Goal: Check status: Check status

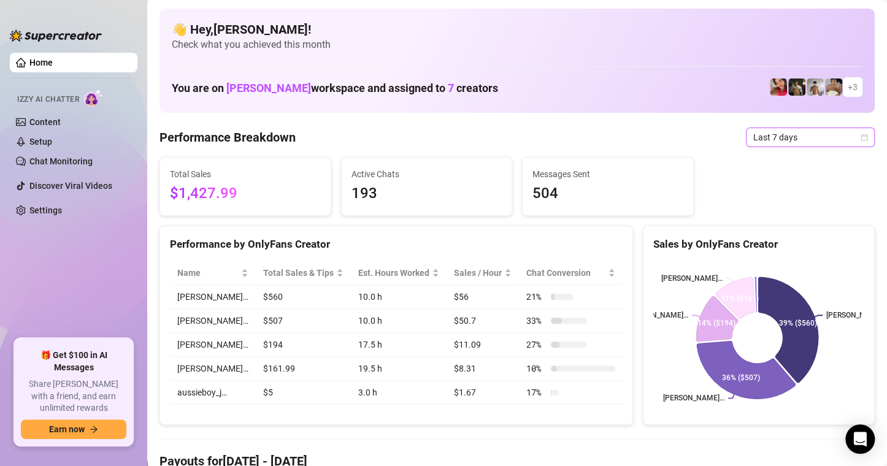
click at [848, 134] on span "Last 7 days" at bounding box center [811, 137] width 114 height 18
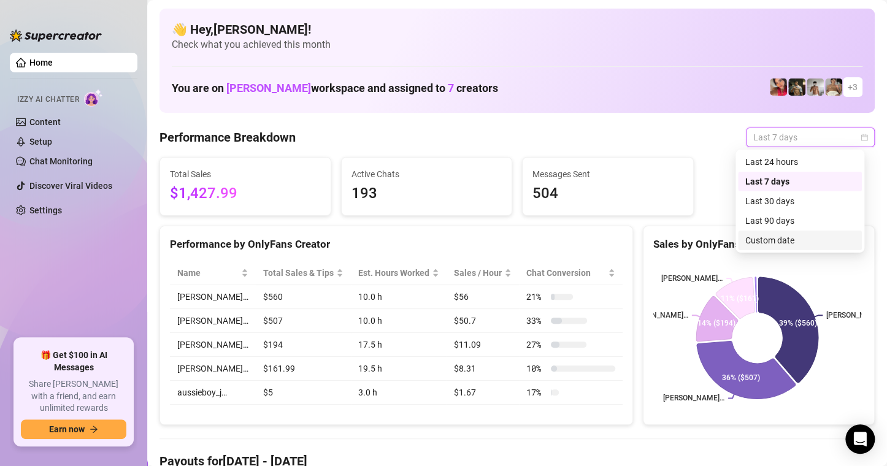
click at [793, 238] on div "Custom date" at bounding box center [800, 241] width 109 height 14
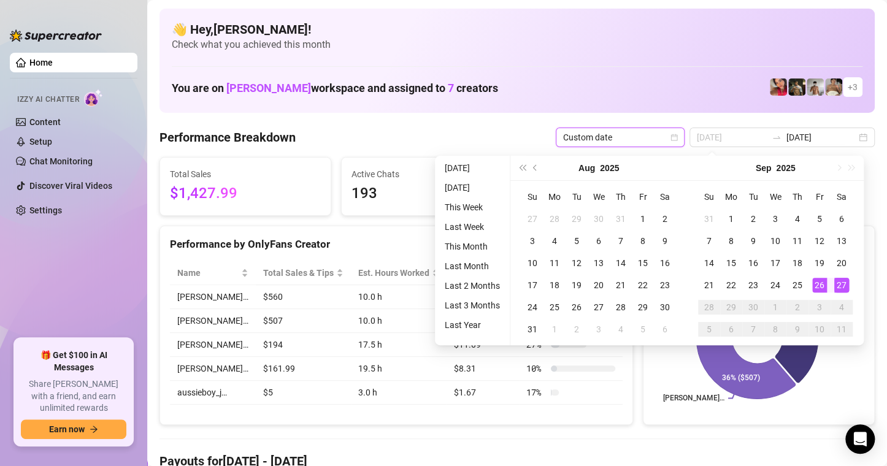
type input "[DATE]"
click at [839, 284] on div "27" at bounding box center [842, 285] width 15 height 15
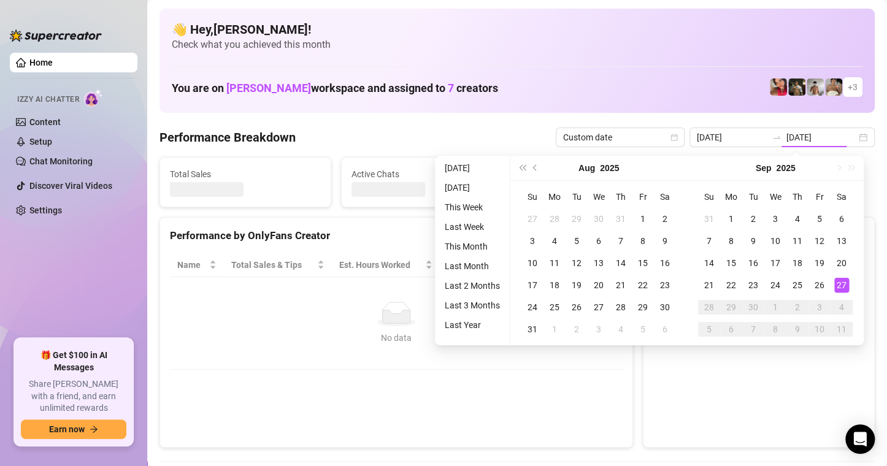
type input "[DATE]"
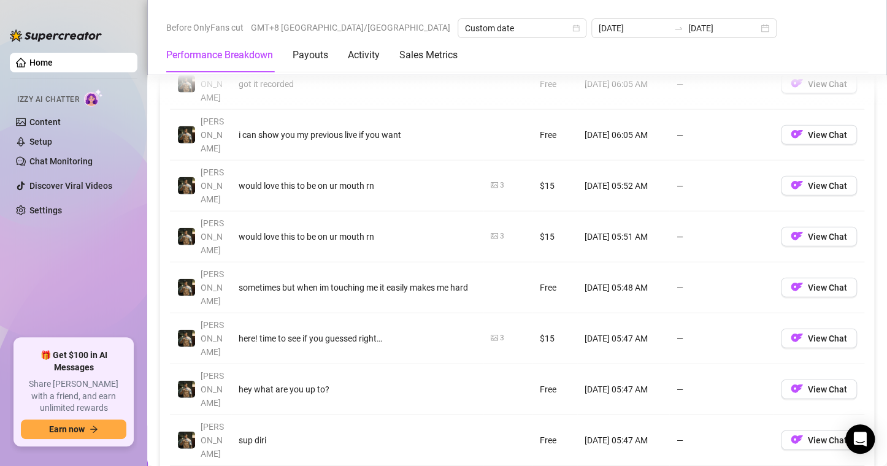
scroll to position [1473, 0]
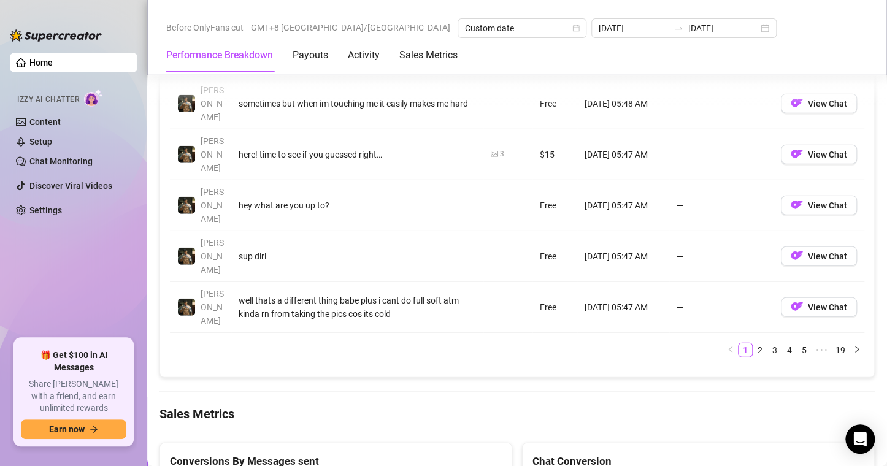
drag, startPoint x: 327, startPoint y: 315, endPoint x: 336, endPoint y: 316, distance: 9.2
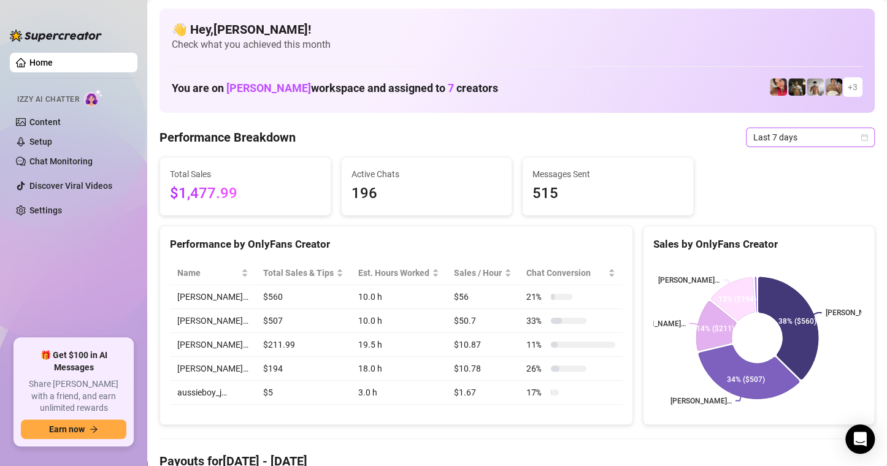
click at [845, 138] on span "Last 7 days" at bounding box center [811, 137] width 114 height 18
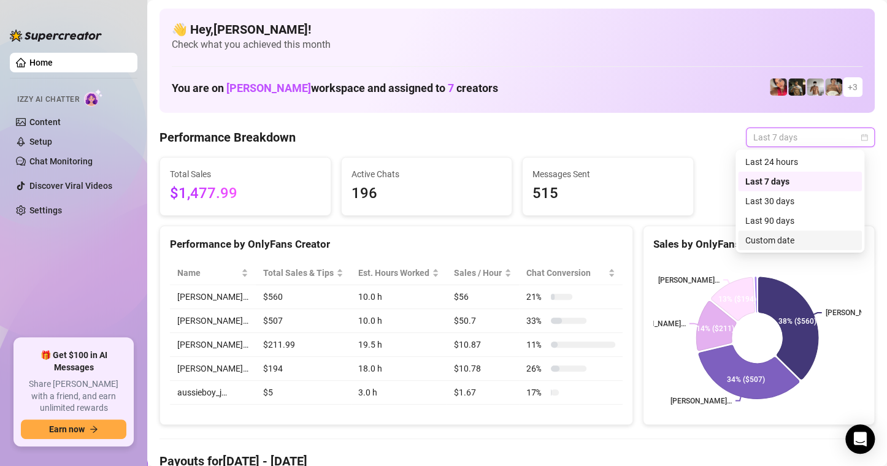
click at [798, 236] on div "Custom date" at bounding box center [800, 241] width 109 height 14
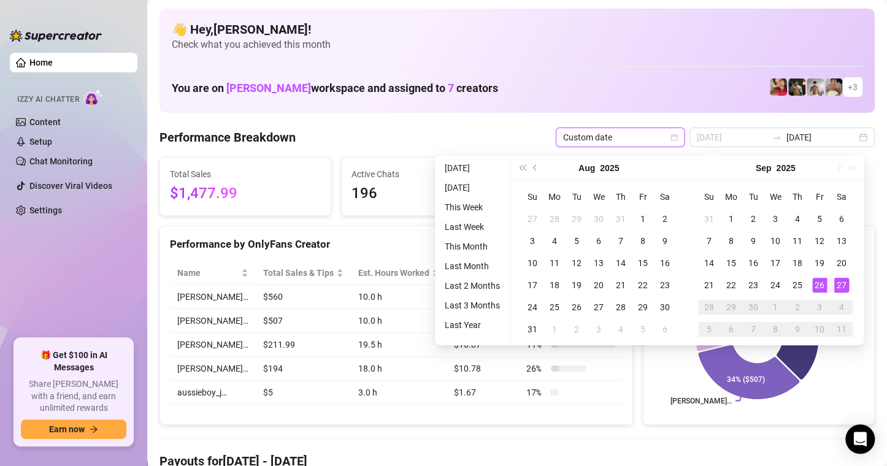
type input "[DATE]"
click at [840, 286] on div "27" at bounding box center [842, 285] width 15 height 15
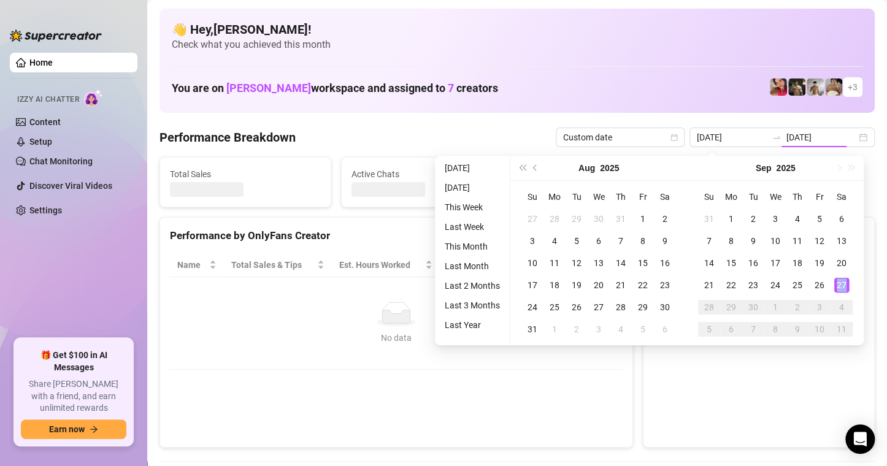
type input "[DATE]"
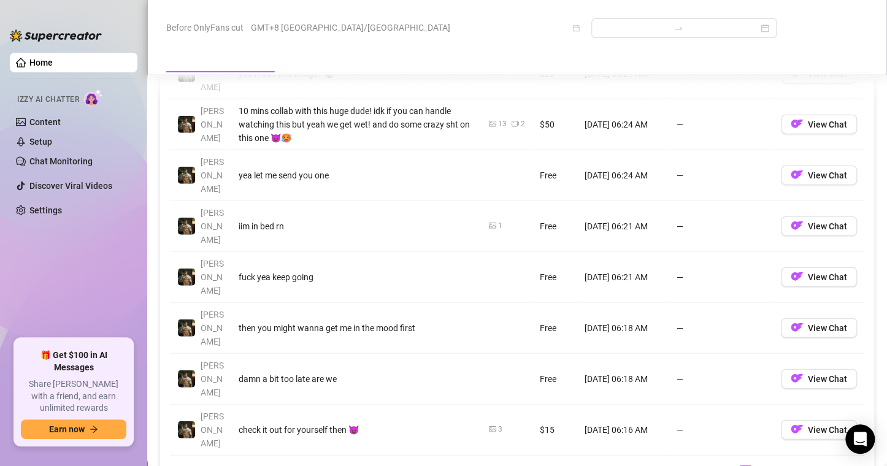
scroll to position [1534, 0]
